Goal: Transaction & Acquisition: Purchase product/service

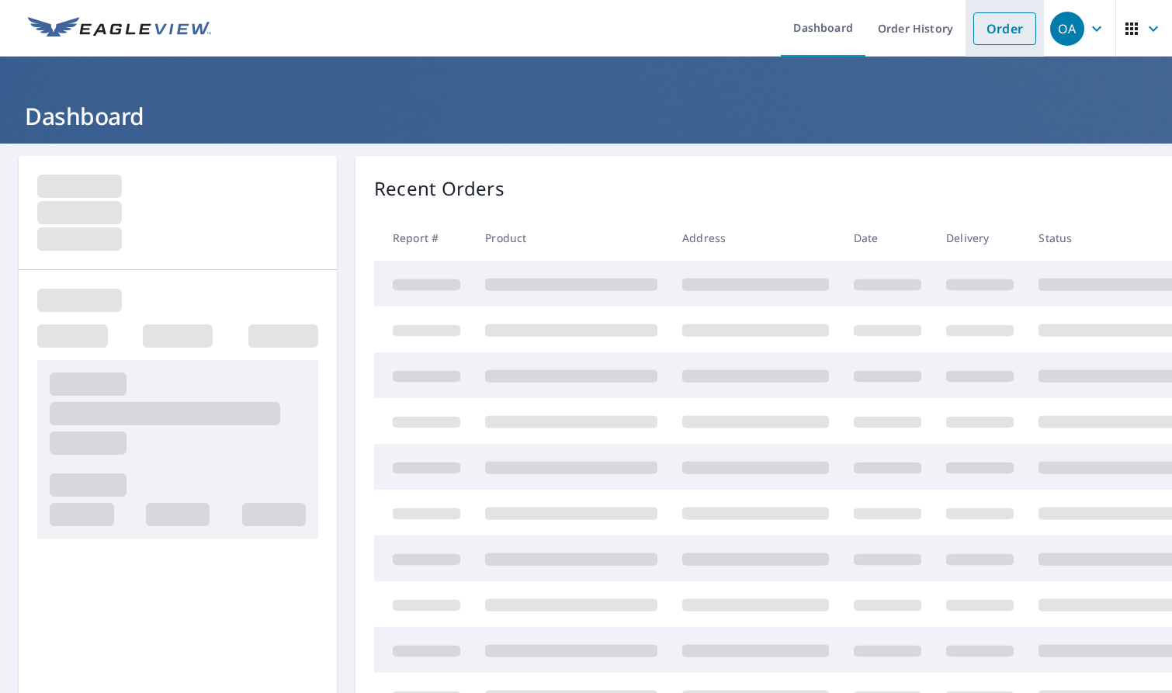
click at [973, 29] on link "Order" at bounding box center [1004, 28] width 63 height 33
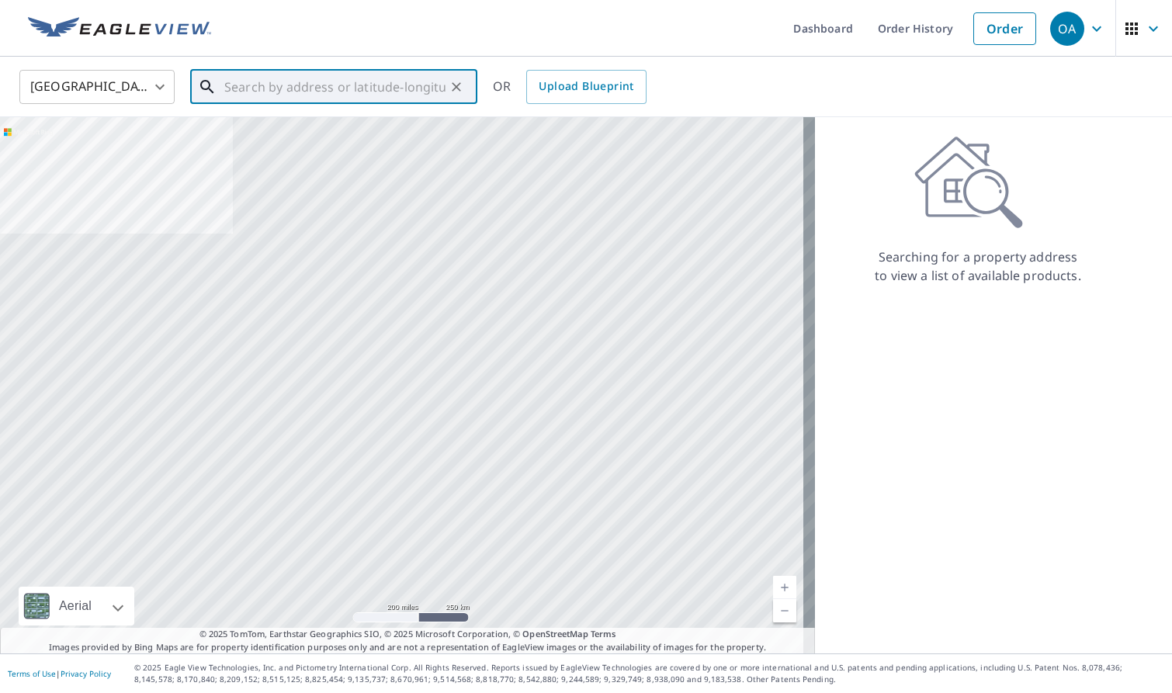
click at [338, 89] on input "text" at bounding box center [334, 86] width 221 height 43
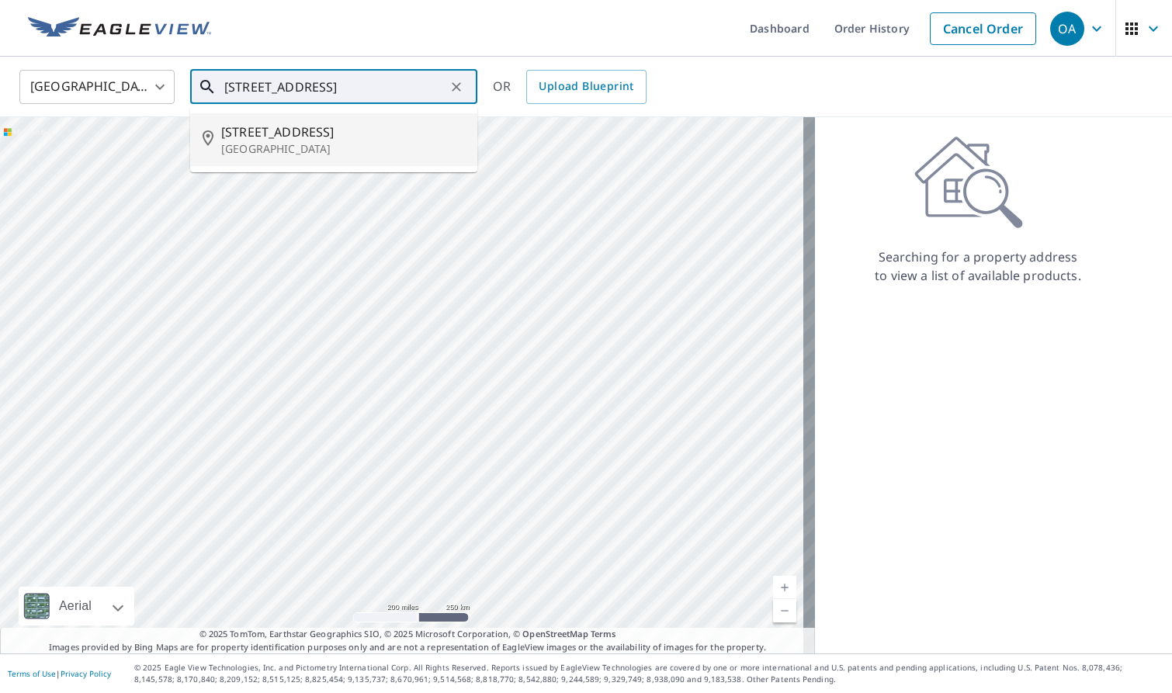
click at [317, 136] on span "[STREET_ADDRESS]" at bounding box center [343, 132] width 244 height 19
type input "[STREET_ADDRESS]"
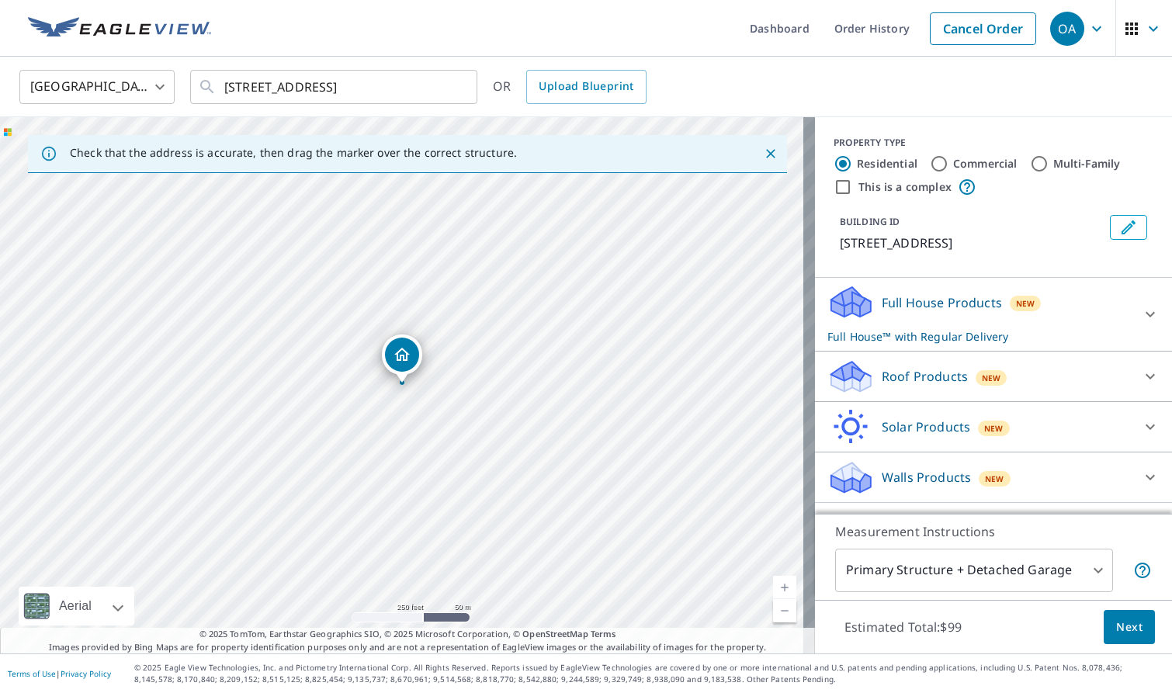
click at [1129, 631] on span "Next" at bounding box center [1129, 627] width 26 height 19
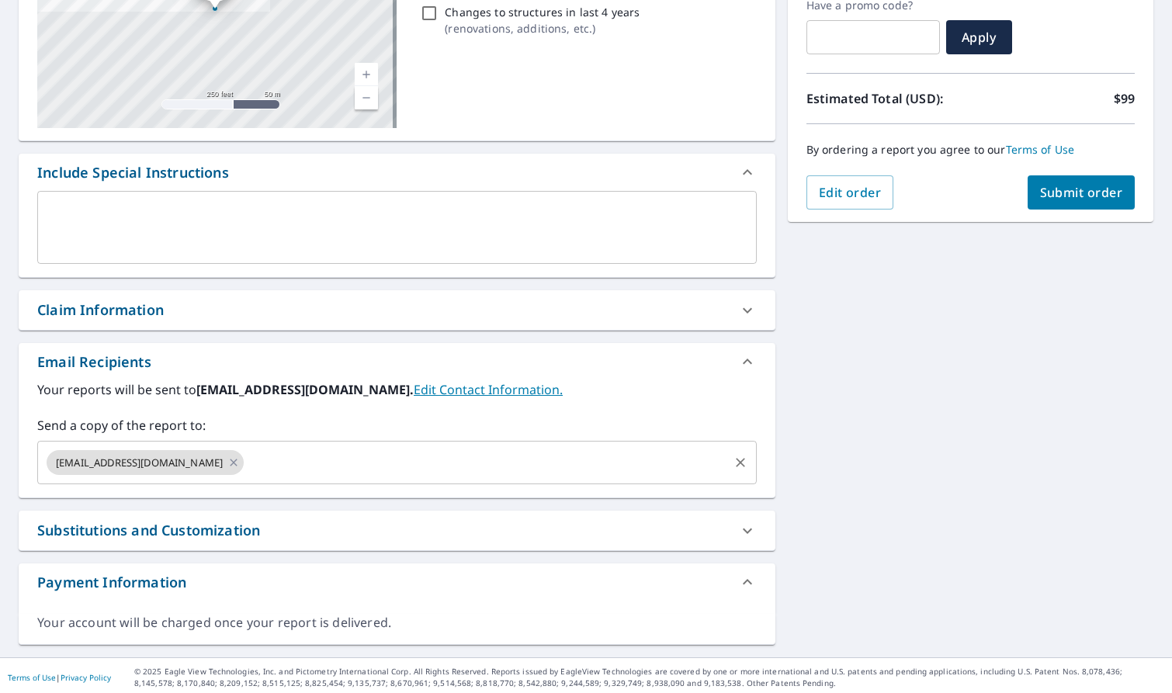
scroll to position [277, 0]
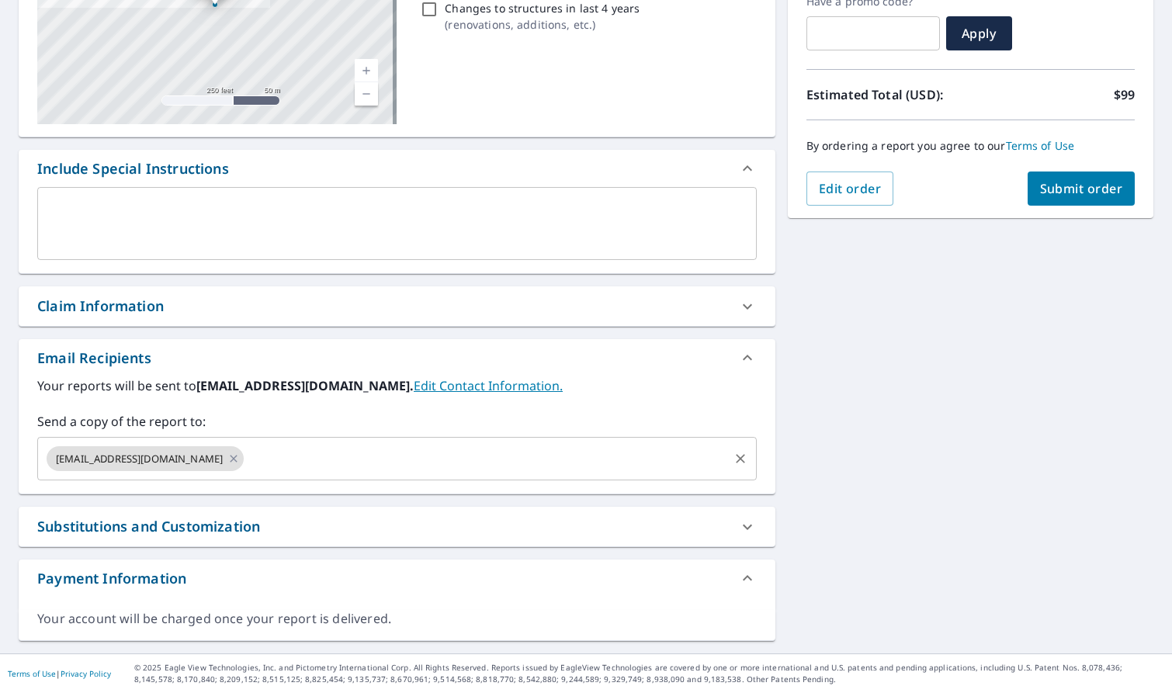
click at [334, 461] on input "text" at bounding box center [486, 458] width 480 height 29
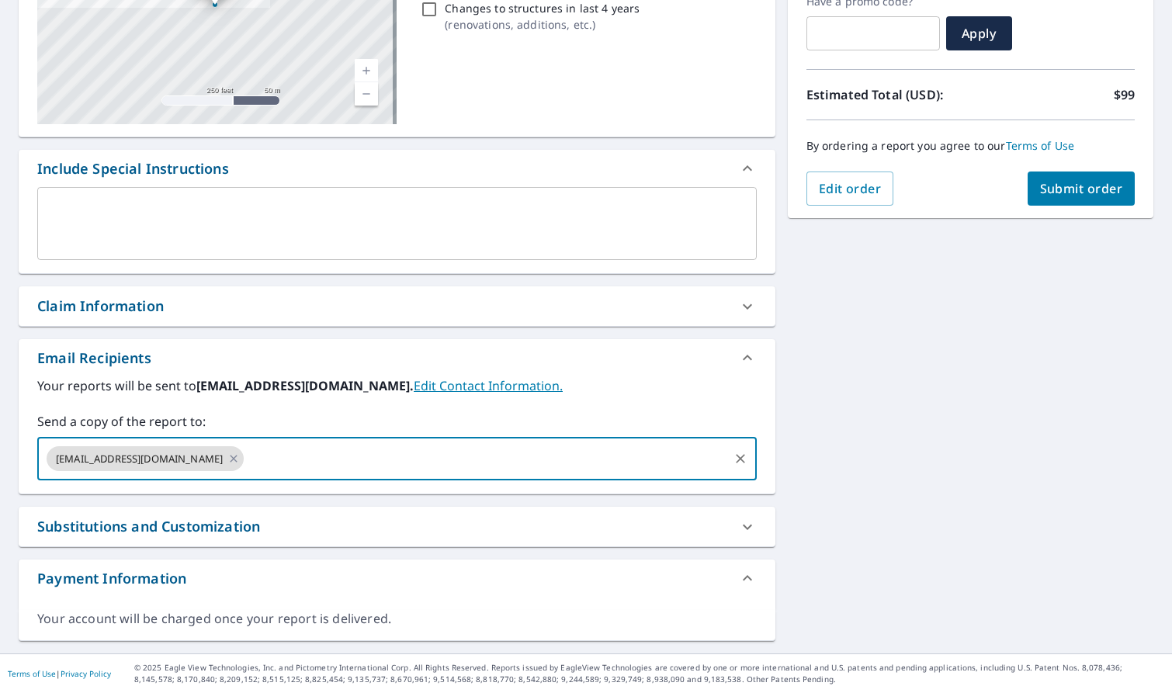
paste input "[EMAIL_ADDRESS][DOMAIN_NAME]"
type input "[EMAIL_ADDRESS][DOMAIN_NAME]"
click at [282, 309] on div "Claim Information" at bounding box center [382, 306] width 691 height 21
checkbox input "true"
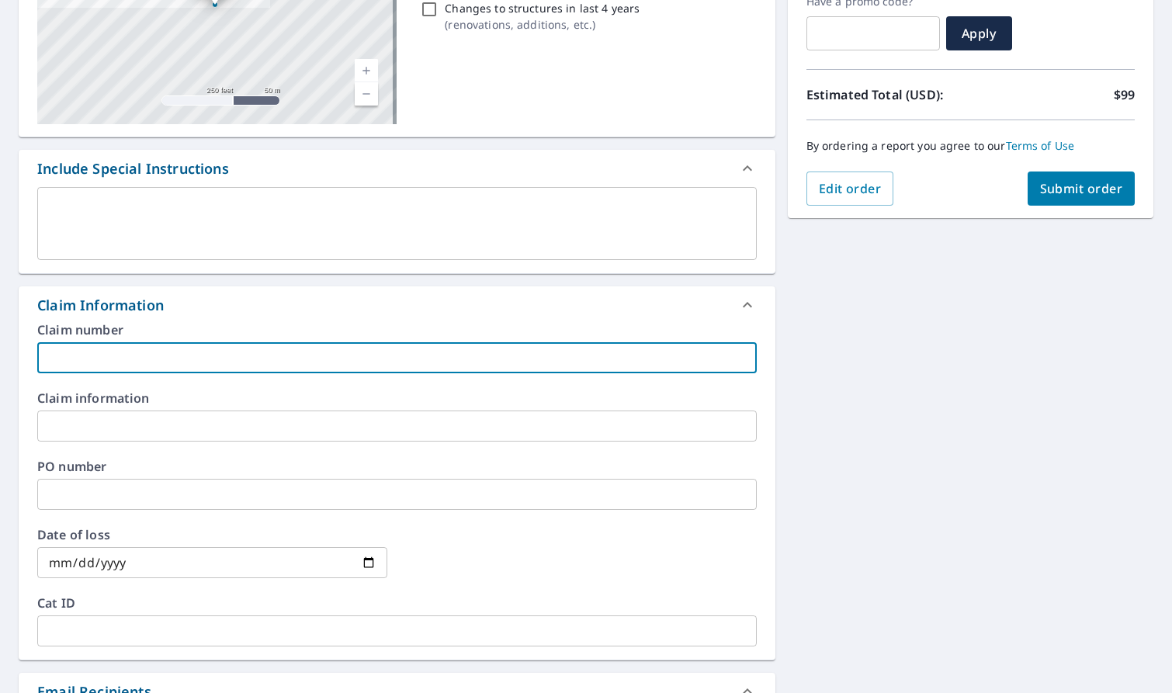
click at [275, 354] on input "text" at bounding box center [396, 357] width 719 height 31
type input "M"
checkbox input "true"
type input "MN"
checkbox input "true"
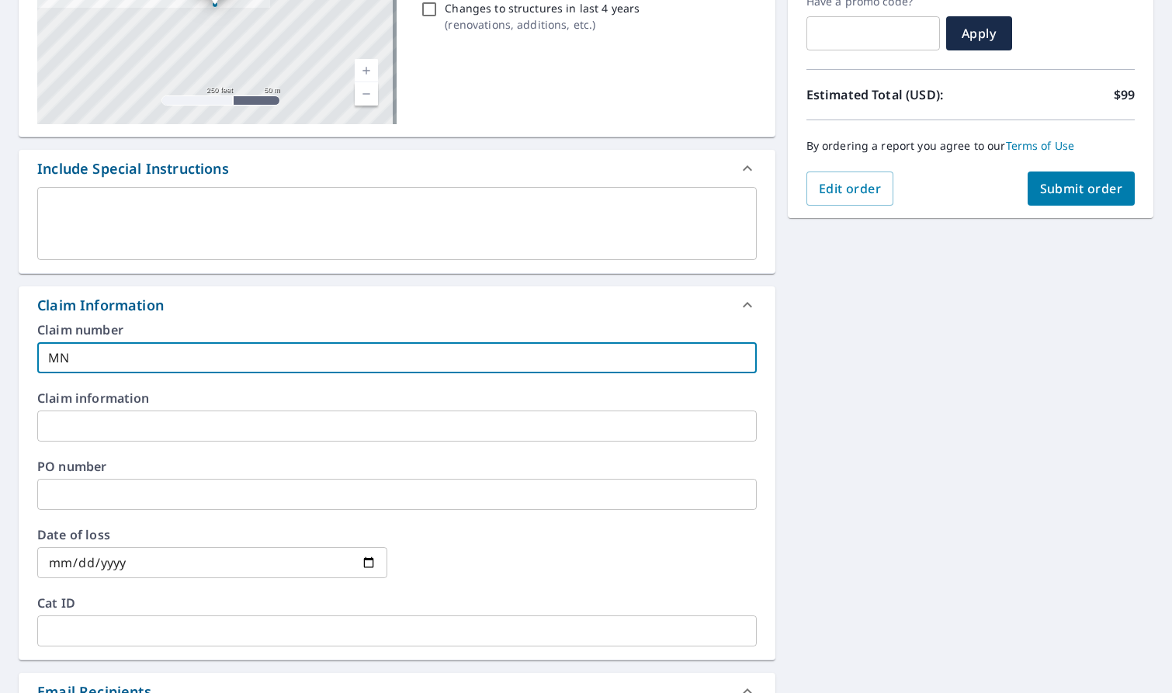
type input "MNM"
checkbox input "true"
type input "MNMN"
checkbox input "true"
type input "MNMN8"
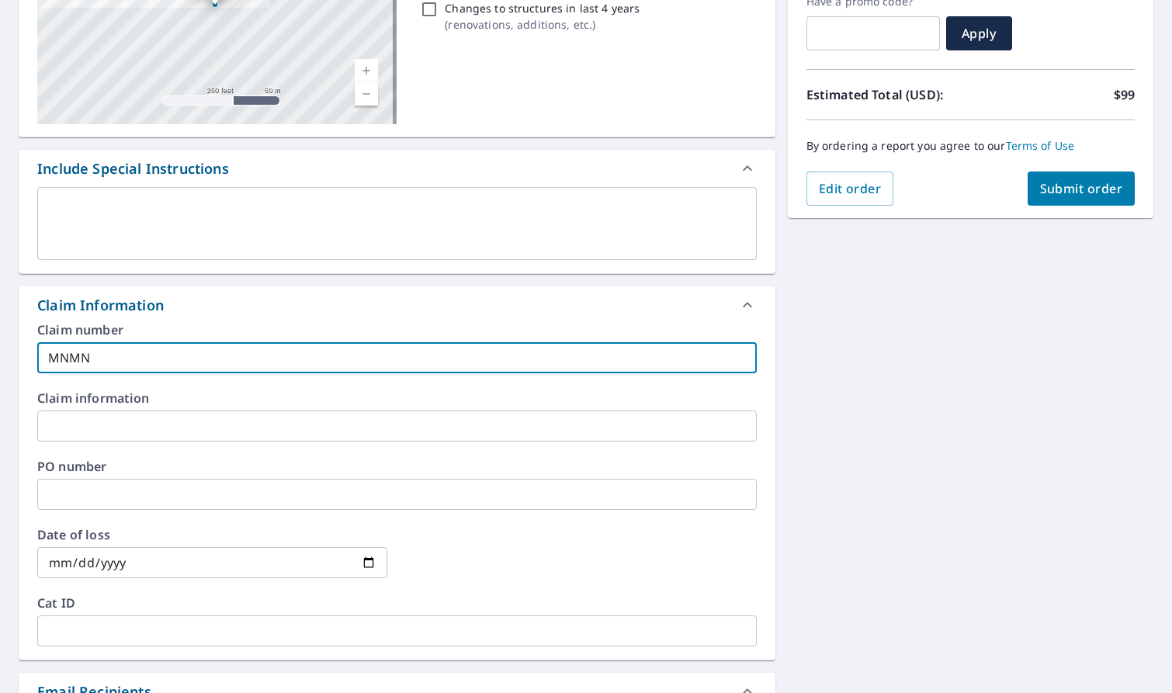
checkbox input "true"
type input "MNMN8"
checkbox input "true"
type input "MNMN8"
checkbox input "true"
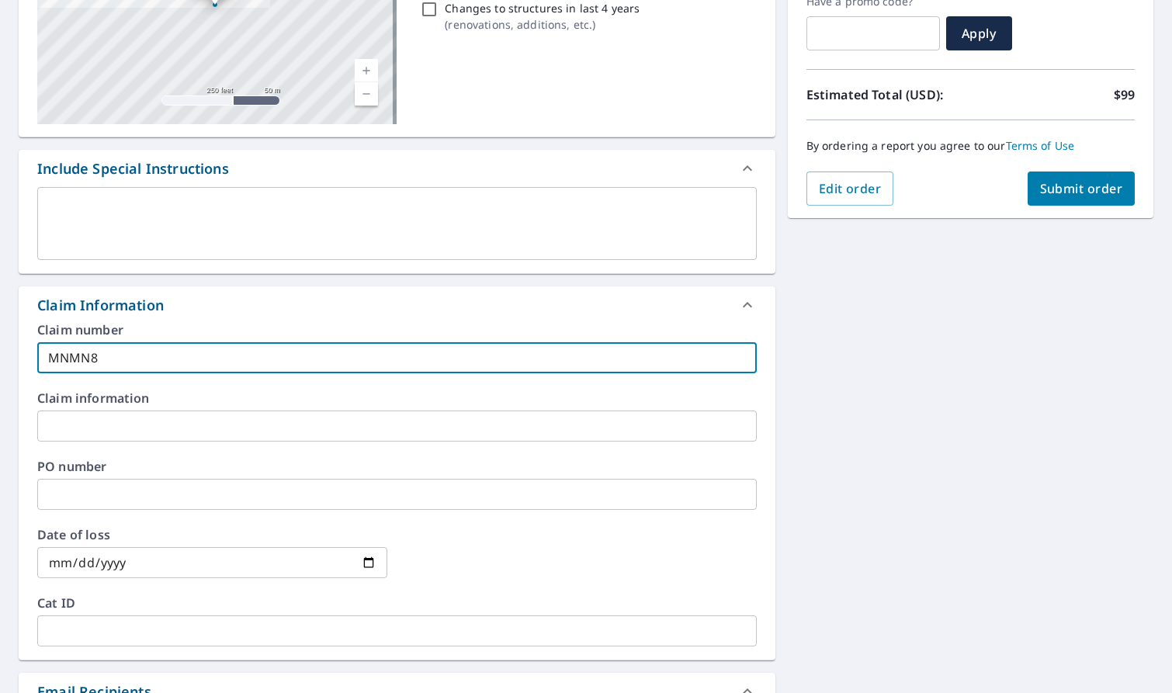
type input "MNMN"
checkbox input "true"
type input "MNMN"
checkbox input "true"
type input "MNMN 8"
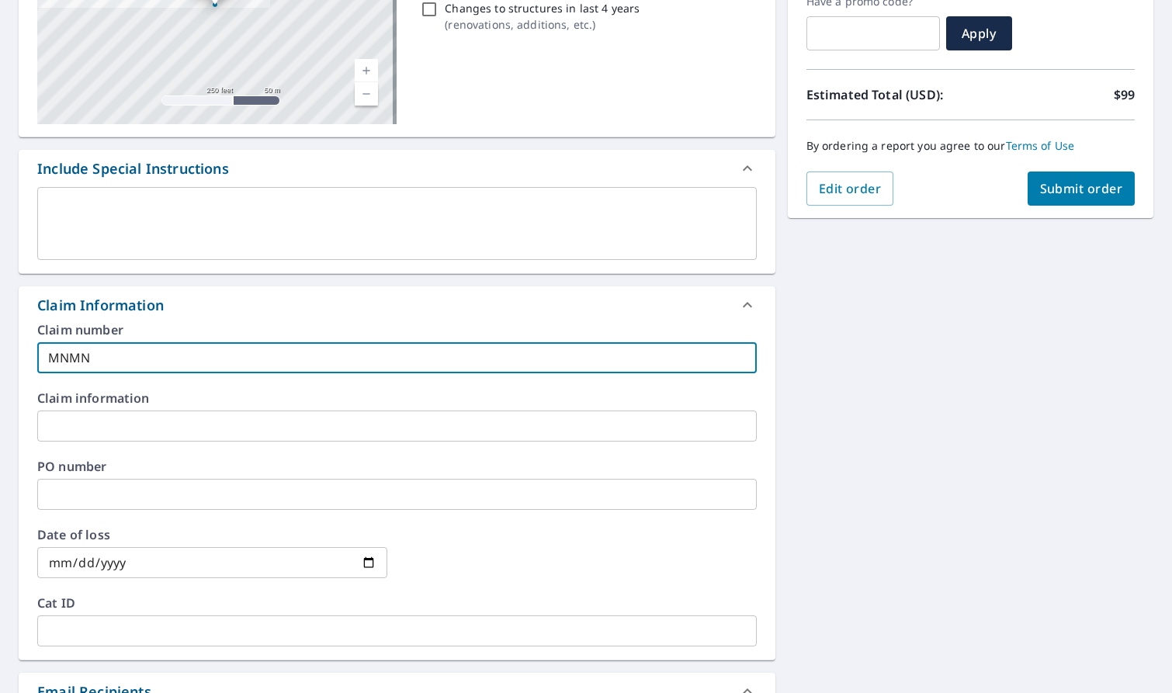
checkbox input "true"
type input "MNMN 83"
checkbox input "true"
type input "MNMN 830"
checkbox input "true"
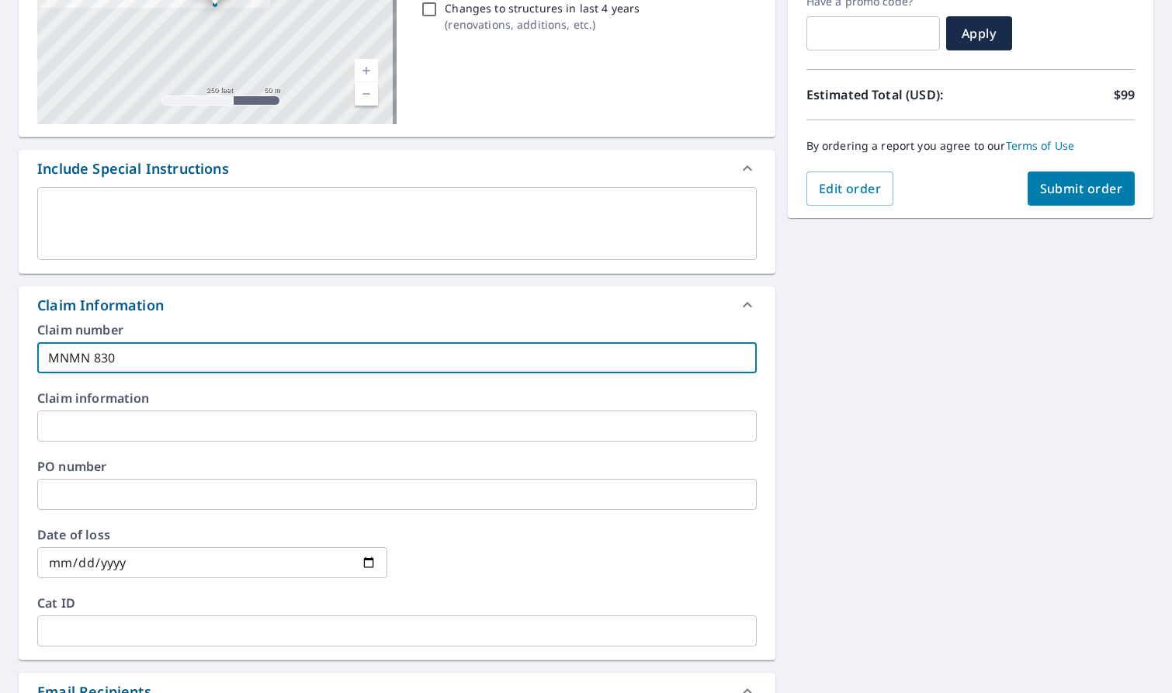
type input "MNMN 8308"
checkbox input "true"
type input "MNMN 83081"
checkbox input "true"
type input "MNMN 830811"
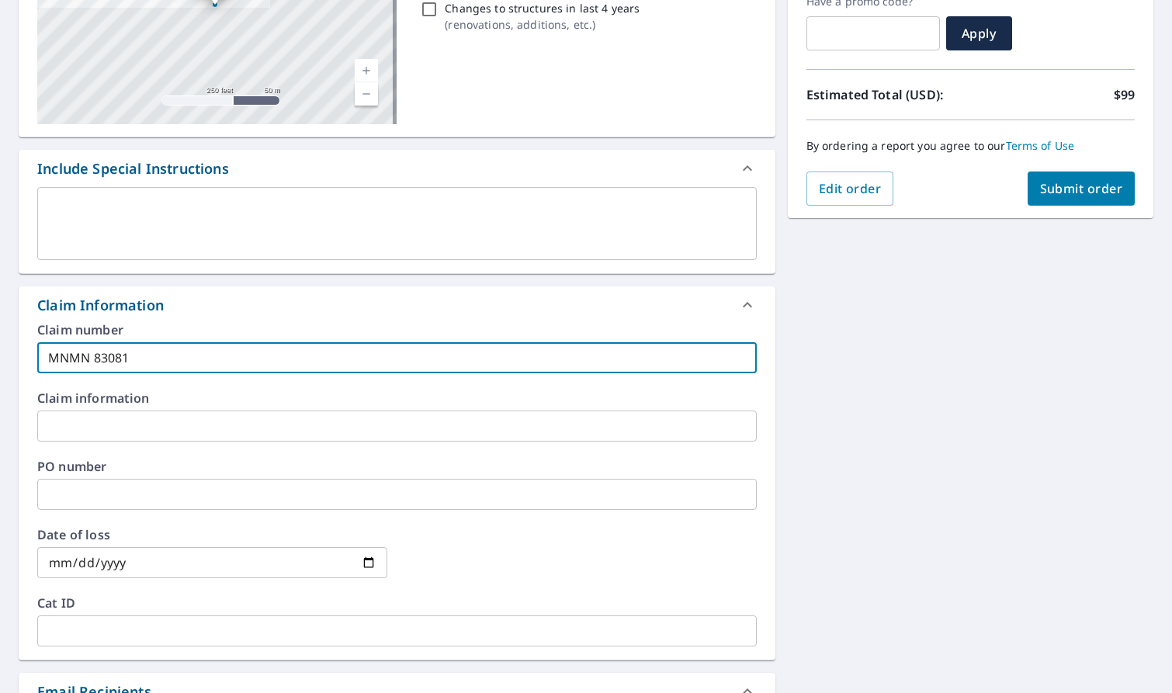
checkbox input "true"
drag, startPoint x: 275, startPoint y: 354, endPoint x: 43, endPoint y: 419, distance: 241.0
click at [9, 370] on div "[STREET_ADDRESS] Aerial Road A standard road map Aerial A detailed look from ab…" at bounding box center [586, 427] width 1172 height 1121
type input "MNMN 830811"
click at [65, 427] on input "text" at bounding box center [396, 426] width 719 height 31
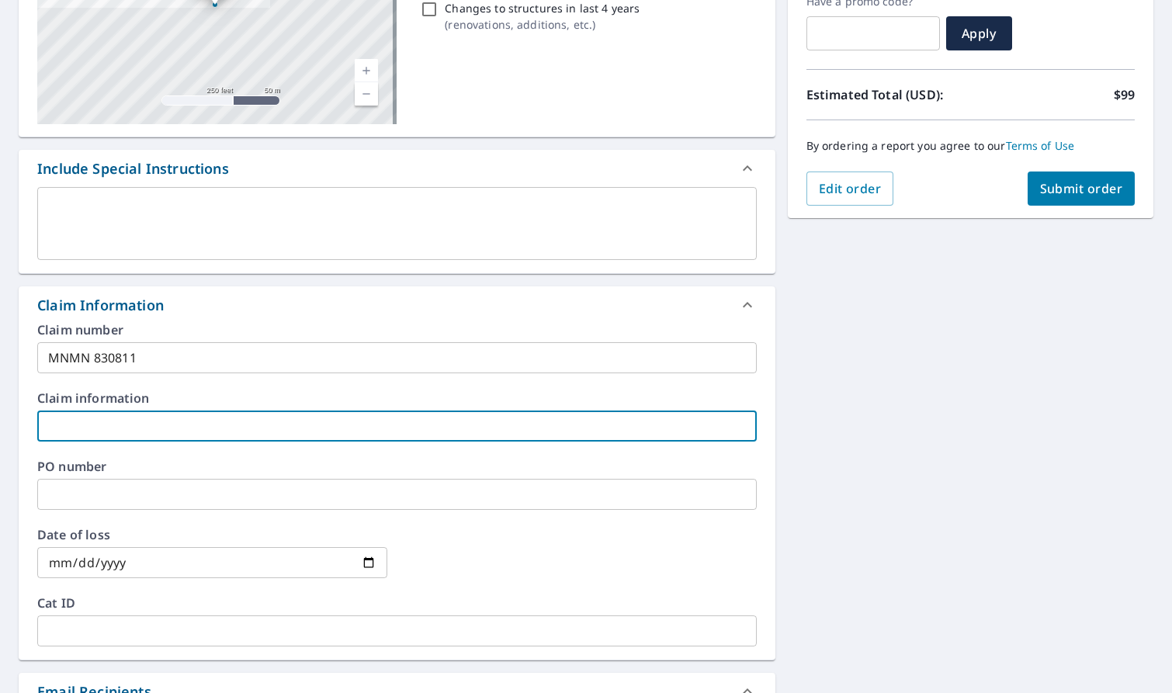
paste input "MNMN 830811"
type input "MNMN 830811"
checkbox input "true"
type input "MNMN 830811"
click at [1065, 184] on span "Submit order" at bounding box center [1081, 188] width 83 height 17
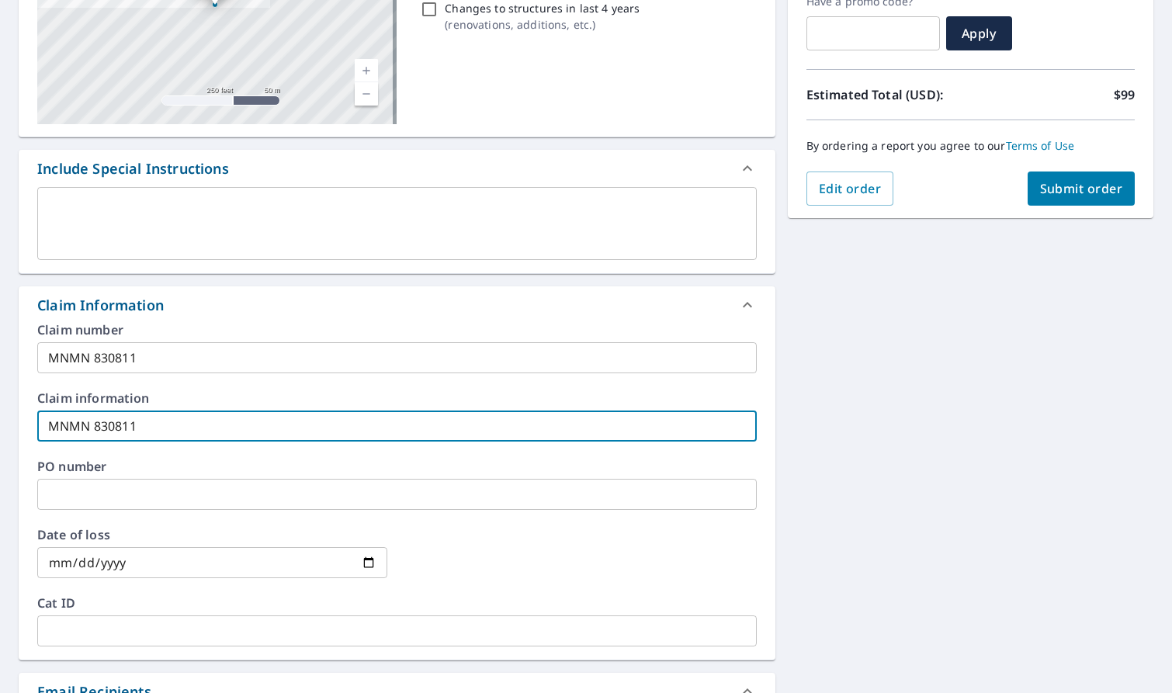
checkbox input "true"
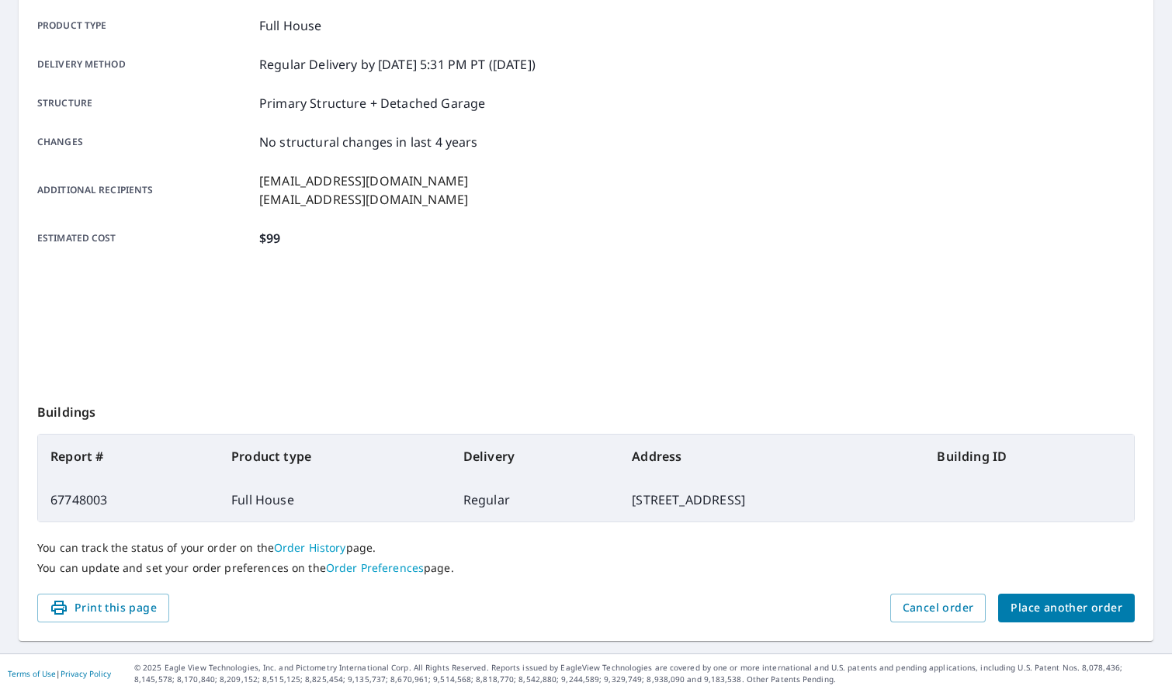
scroll to position [220, 0]
